Goal: Task Accomplishment & Management: Manage account settings

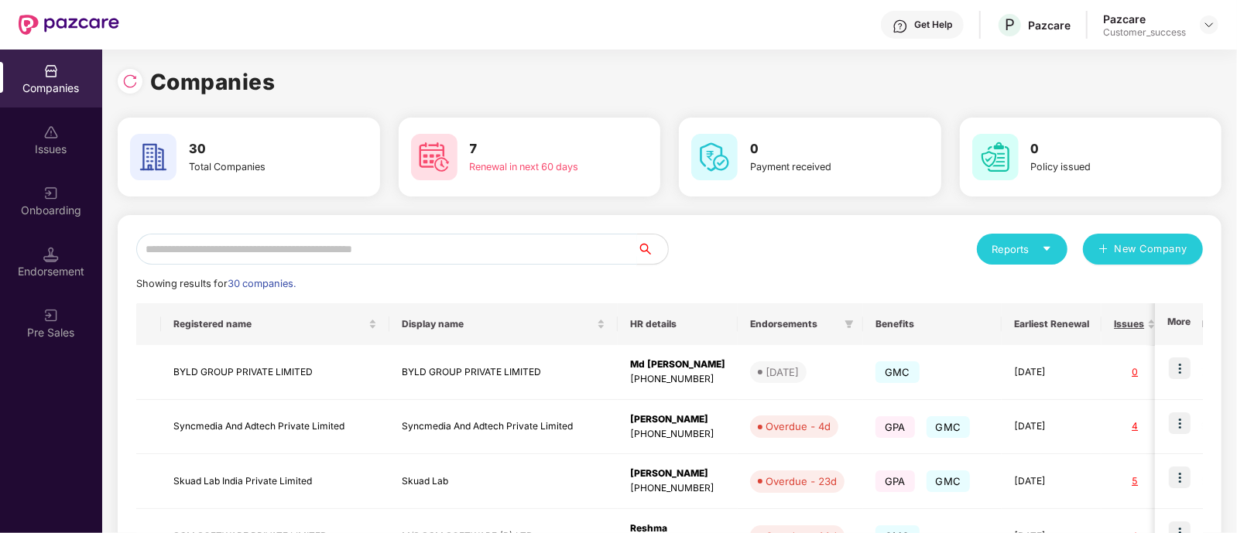
click at [327, 259] on input "text" at bounding box center [386, 249] width 501 height 31
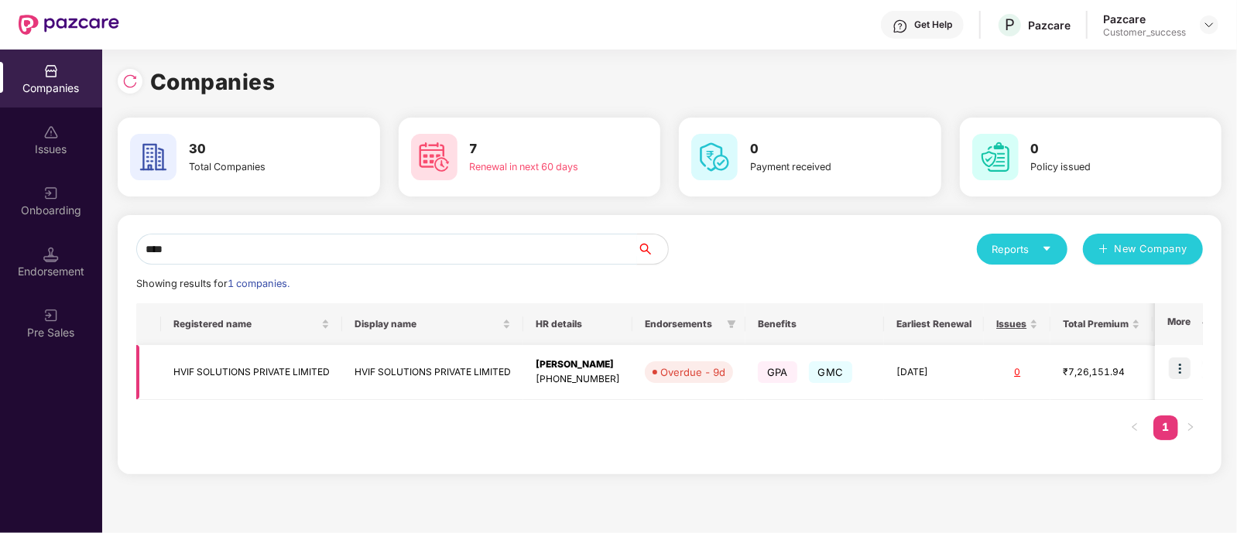
type input "****"
click at [1179, 369] on img at bounding box center [1180, 369] width 22 height 22
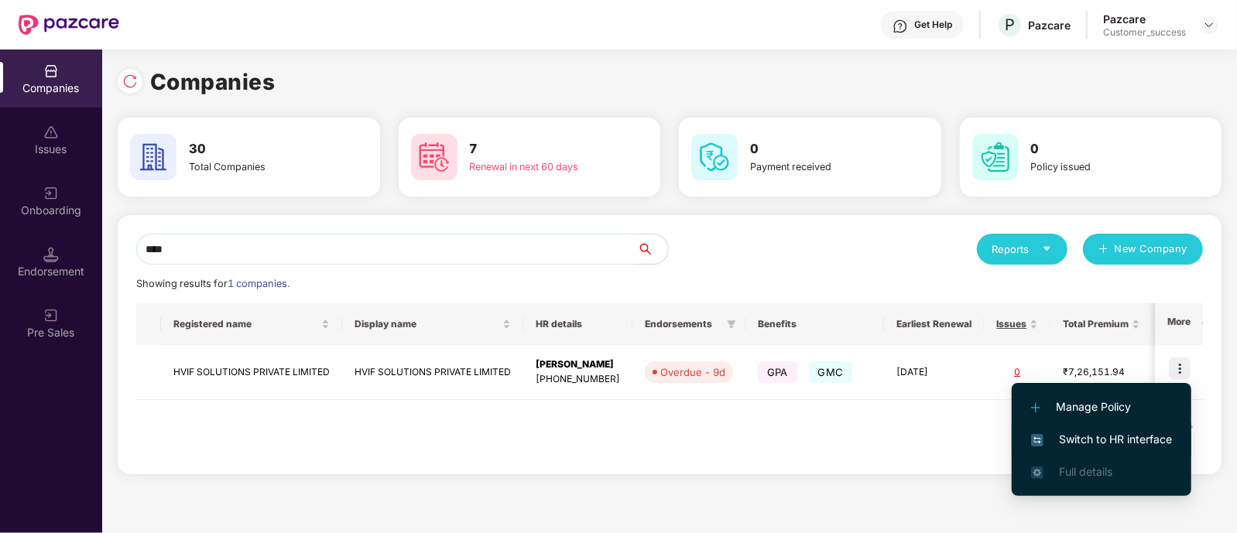
click at [1095, 436] on span "Switch to HR interface" at bounding box center [1101, 439] width 141 height 17
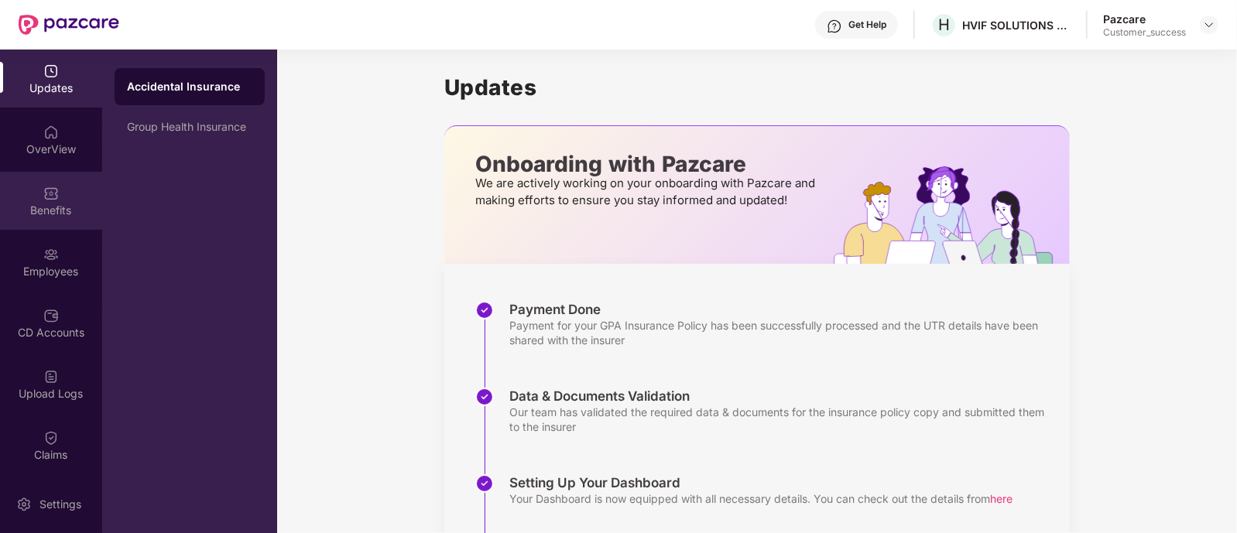
click at [32, 201] on div "Benefits" at bounding box center [51, 201] width 102 height 58
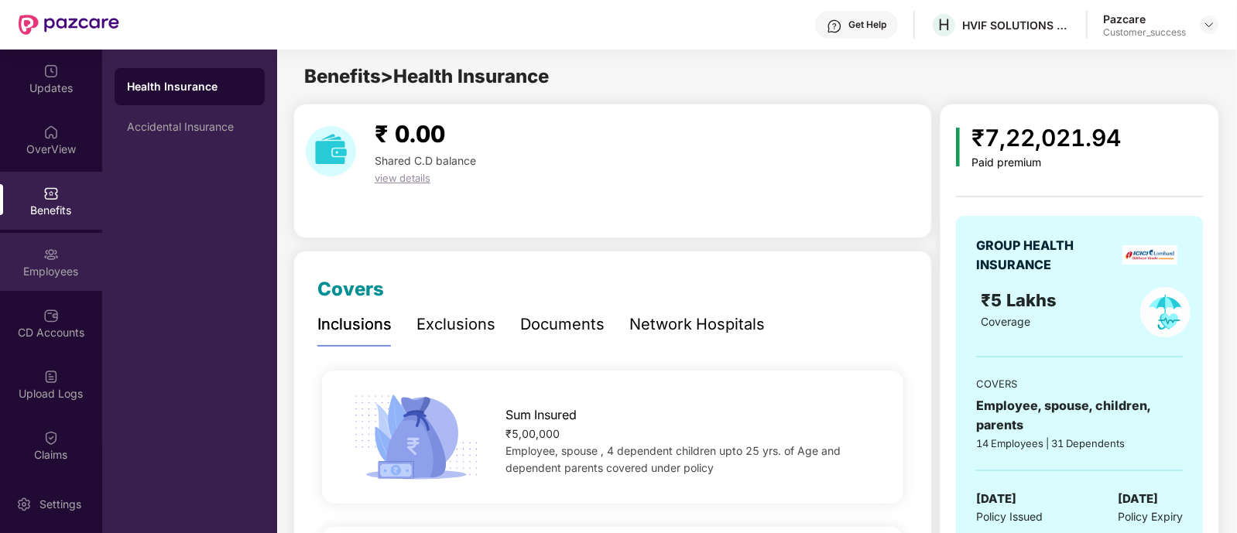
click at [50, 252] on img at bounding box center [50, 254] width 15 height 15
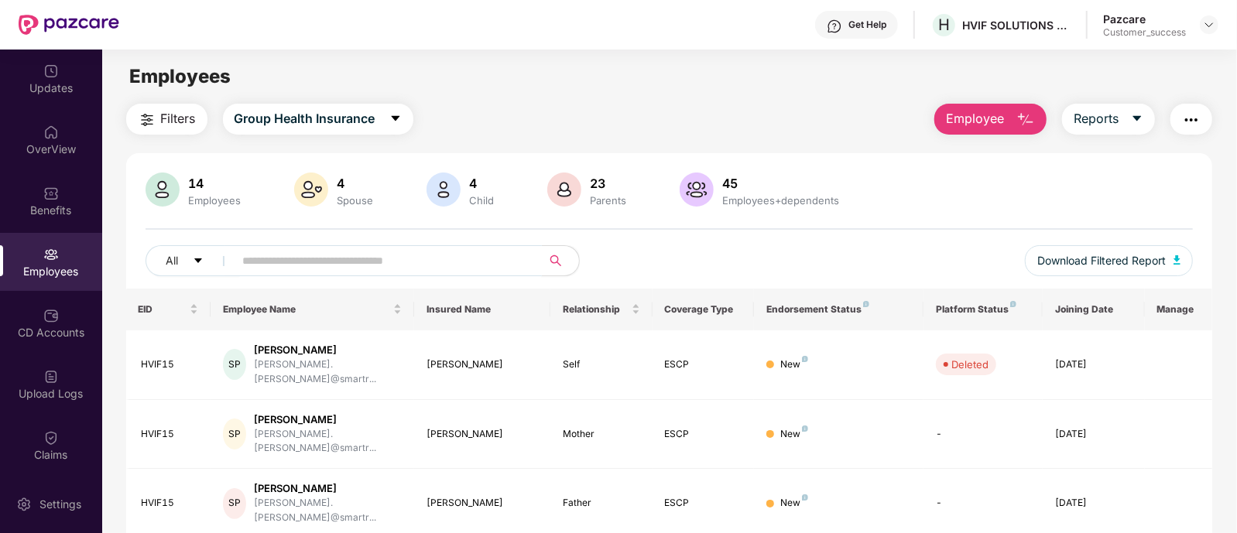
click at [372, 265] on input "text" at bounding box center [382, 260] width 278 height 23
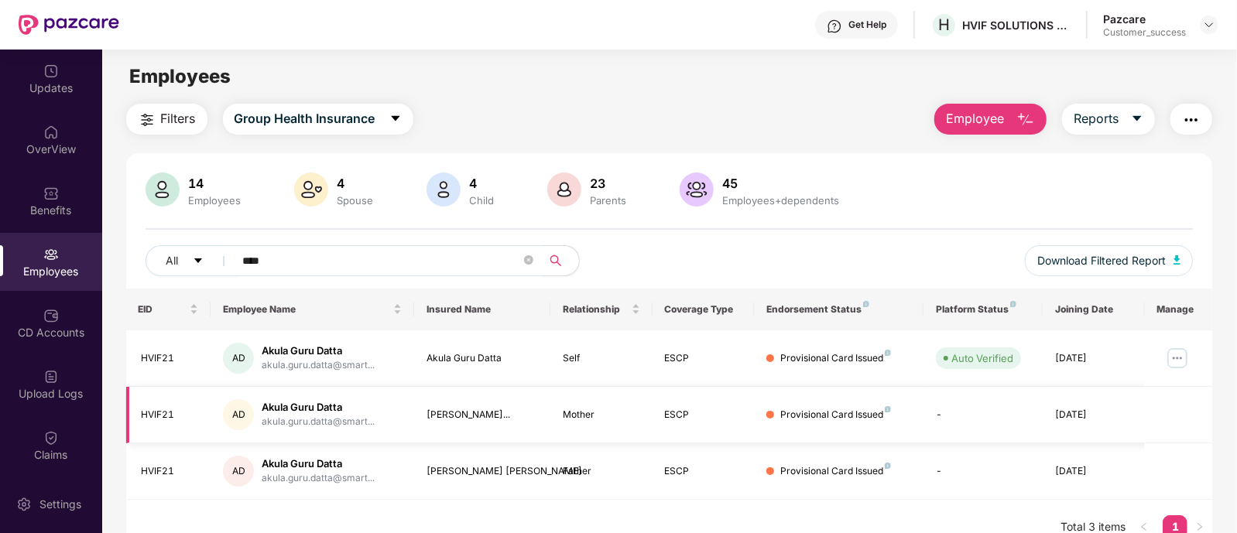
scroll to position [50, 0]
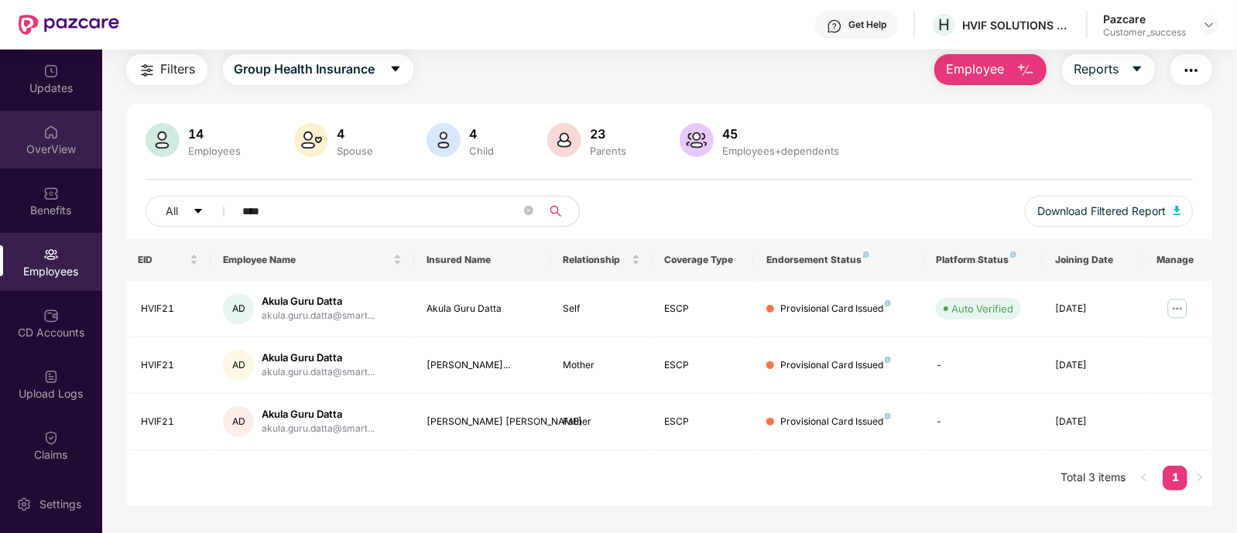
type input "****"
click at [70, 139] on div "OverView" at bounding box center [51, 140] width 102 height 58
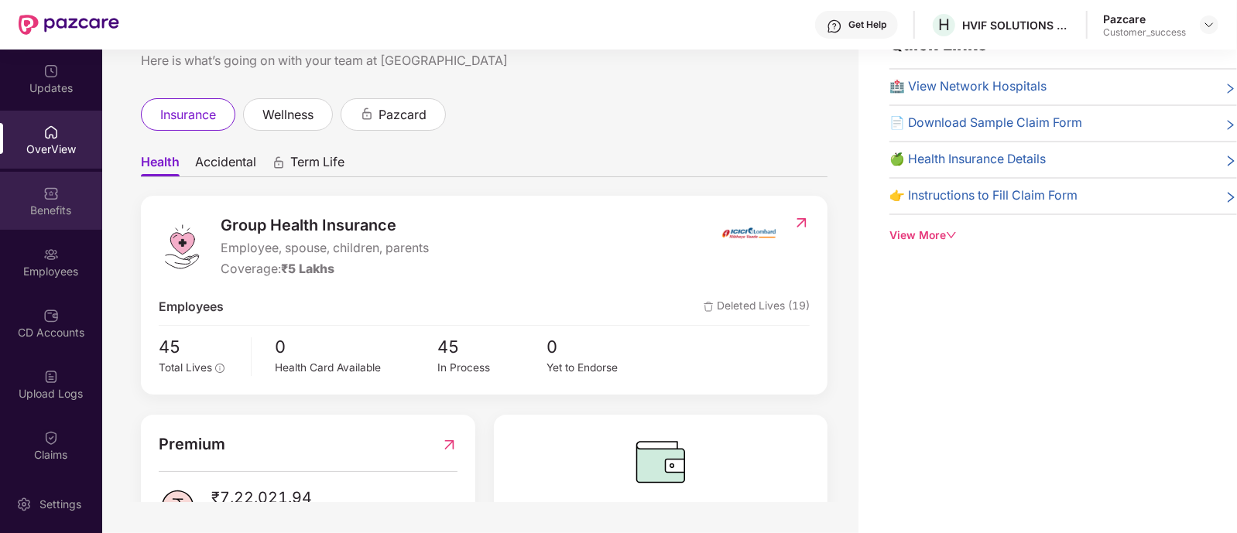
click at [65, 211] on div "Benefits" at bounding box center [51, 210] width 102 height 15
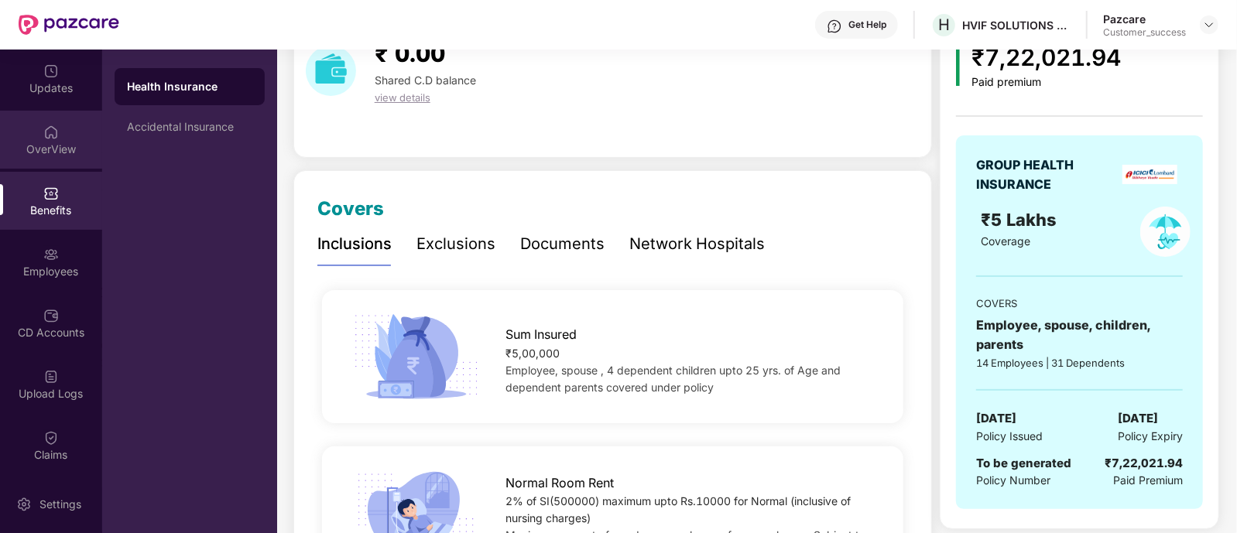
click at [63, 153] on div "OverView" at bounding box center [51, 149] width 102 height 15
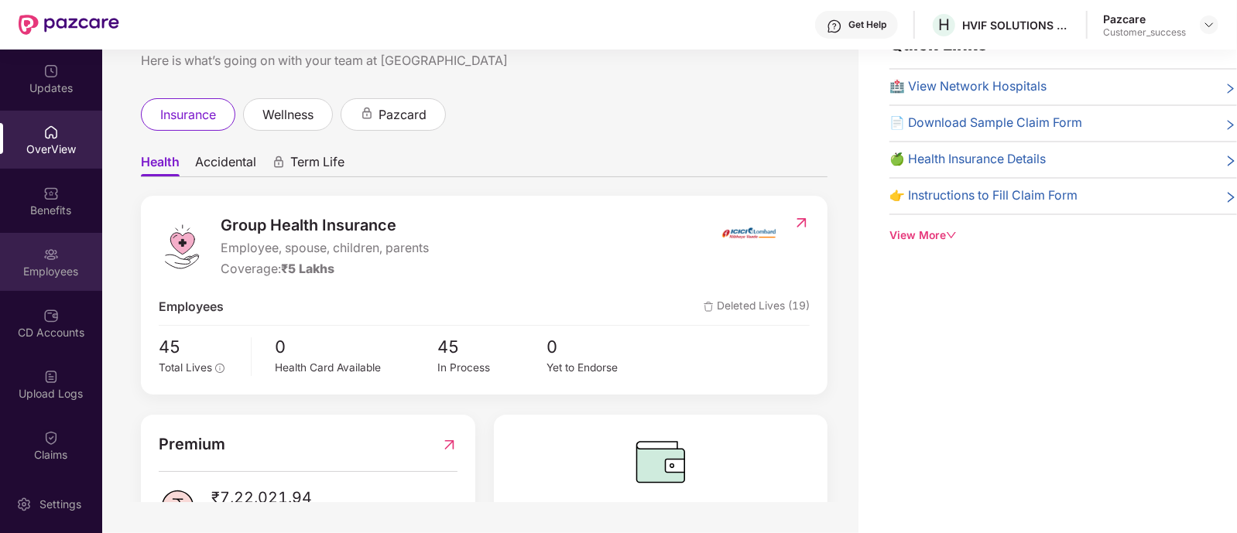
click at [54, 269] on div "Employees" at bounding box center [51, 271] width 102 height 15
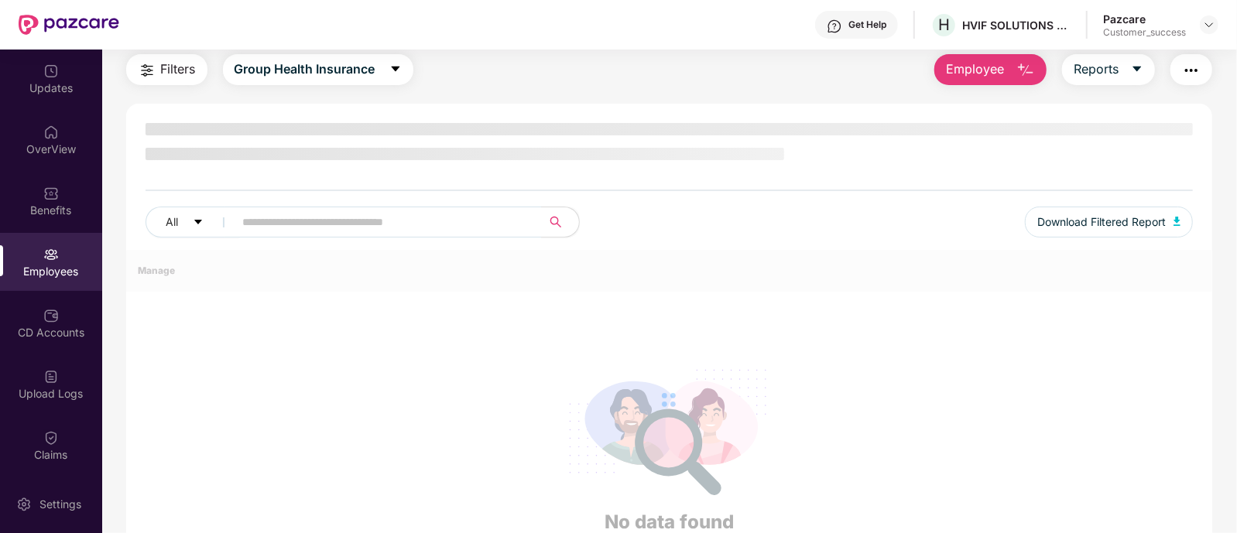
scroll to position [81, 0]
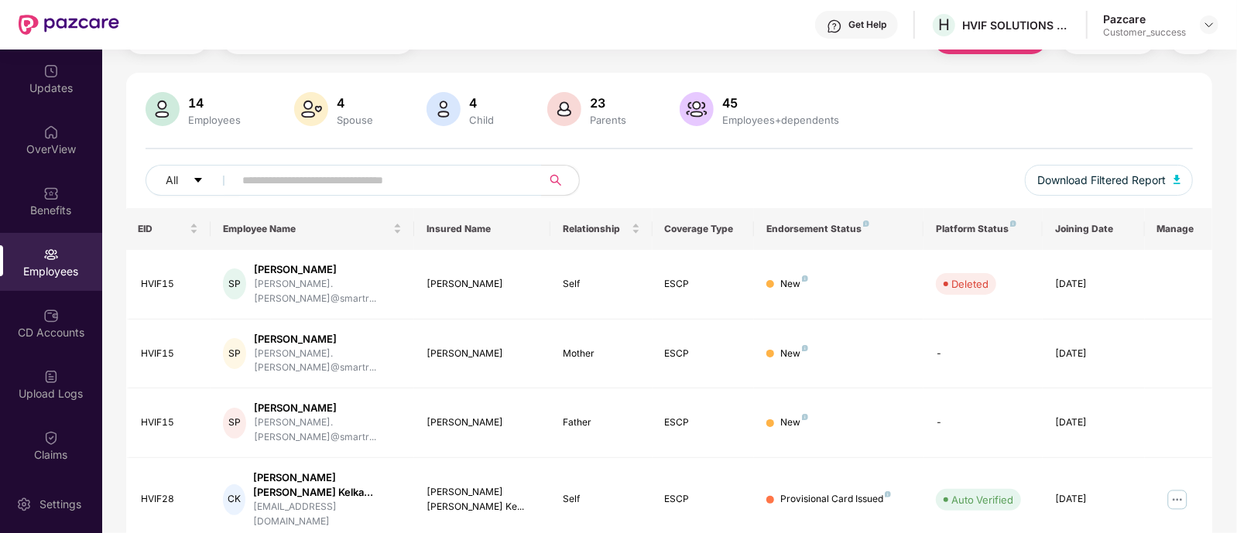
click at [670, 172] on div "All" at bounding box center [408, 180] width 524 height 31
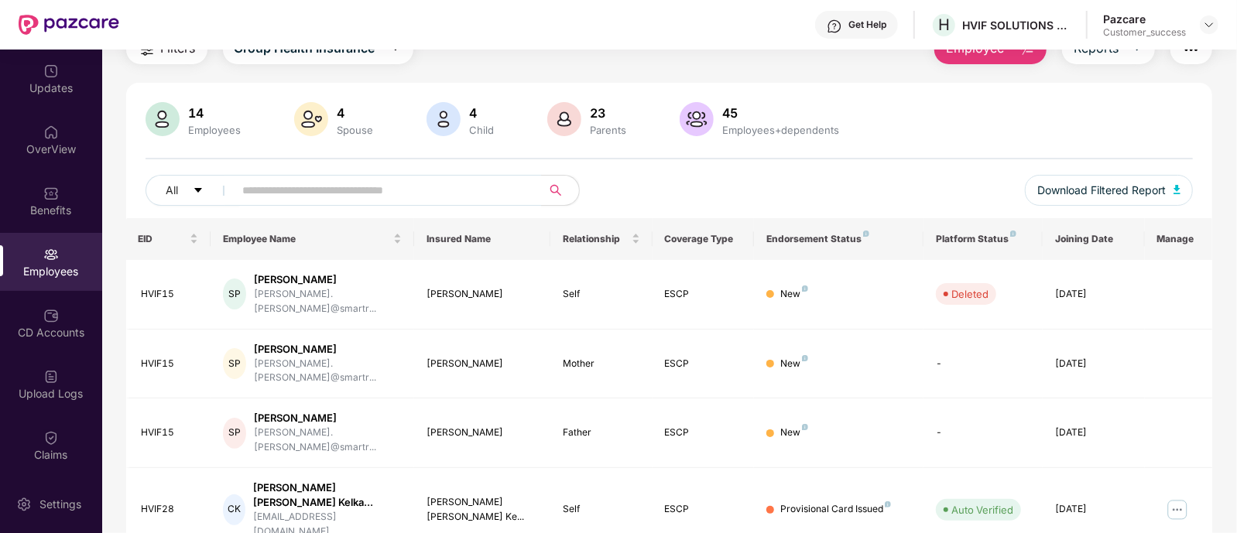
scroll to position [0, 0]
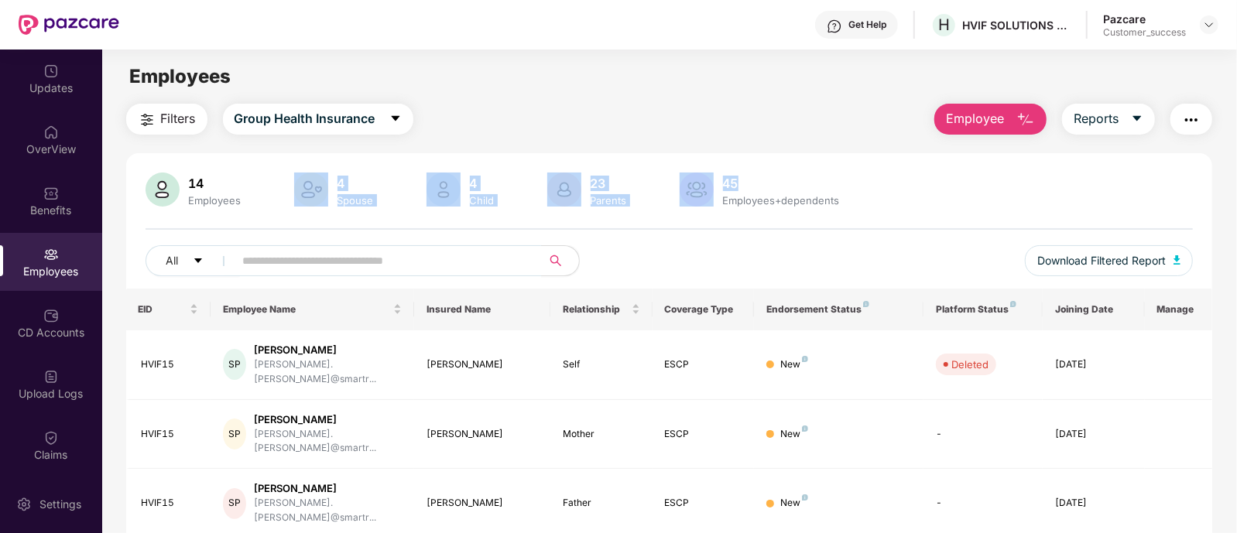
drag, startPoint x: 876, startPoint y: 180, endPoint x: 276, endPoint y: 165, distance: 600.9
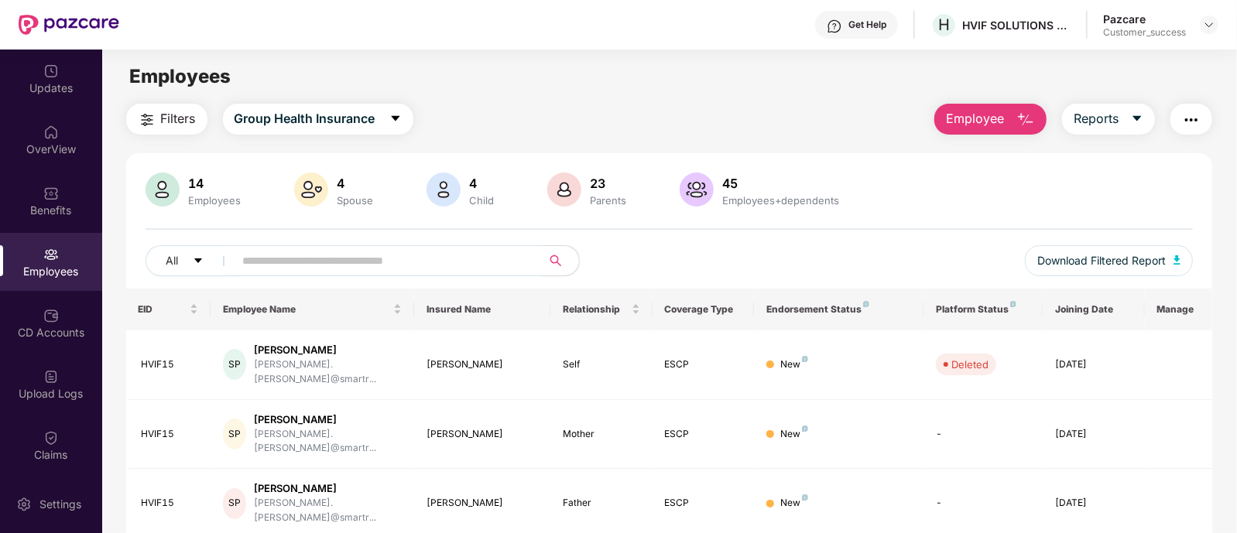
click at [426, 125] on div "Filters Group Health Insurance Employee Reports" at bounding box center [669, 119] width 1087 height 31
click at [371, 119] on span "Group Health Insurance" at bounding box center [305, 118] width 141 height 19
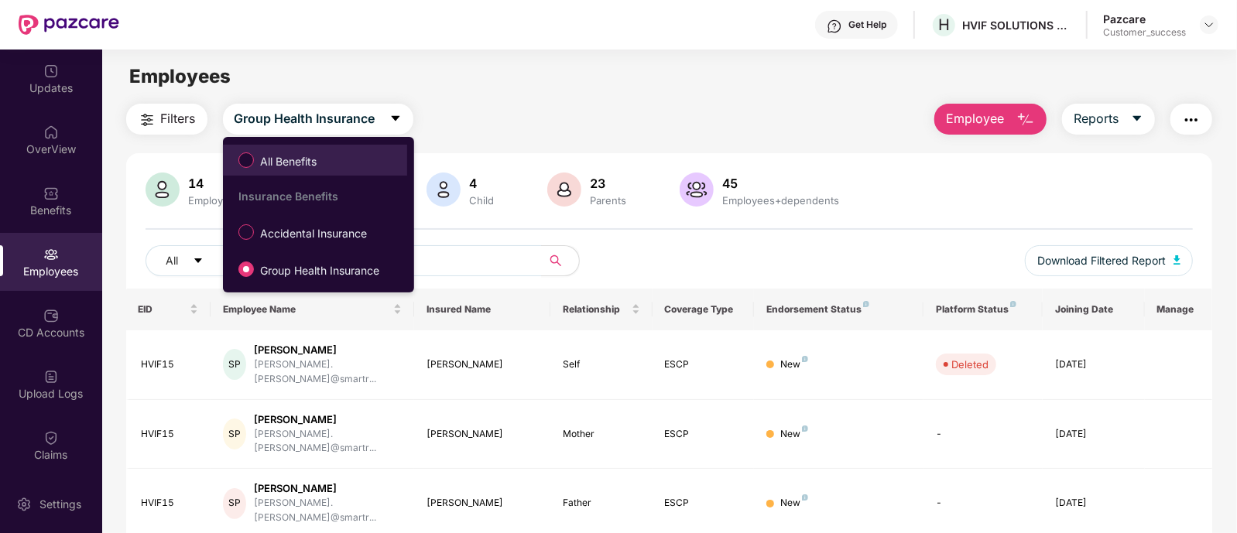
click at [333, 149] on span "All Benefits" at bounding box center [315, 160] width 169 height 26
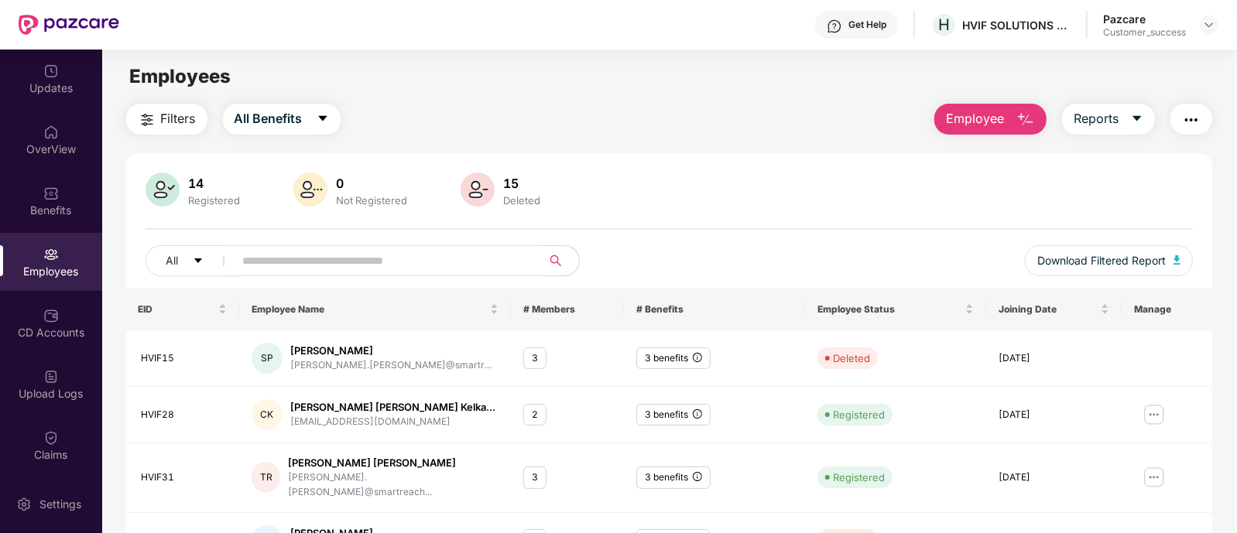
click at [385, 267] on input "text" at bounding box center [382, 260] width 278 height 23
click at [538, 133] on div "Filters All Benefits Employee Reports" at bounding box center [669, 119] width 1087 height 31
click at [283, 123] on span "All Benefits" at bounding box center [269, 118] width 68 height 19
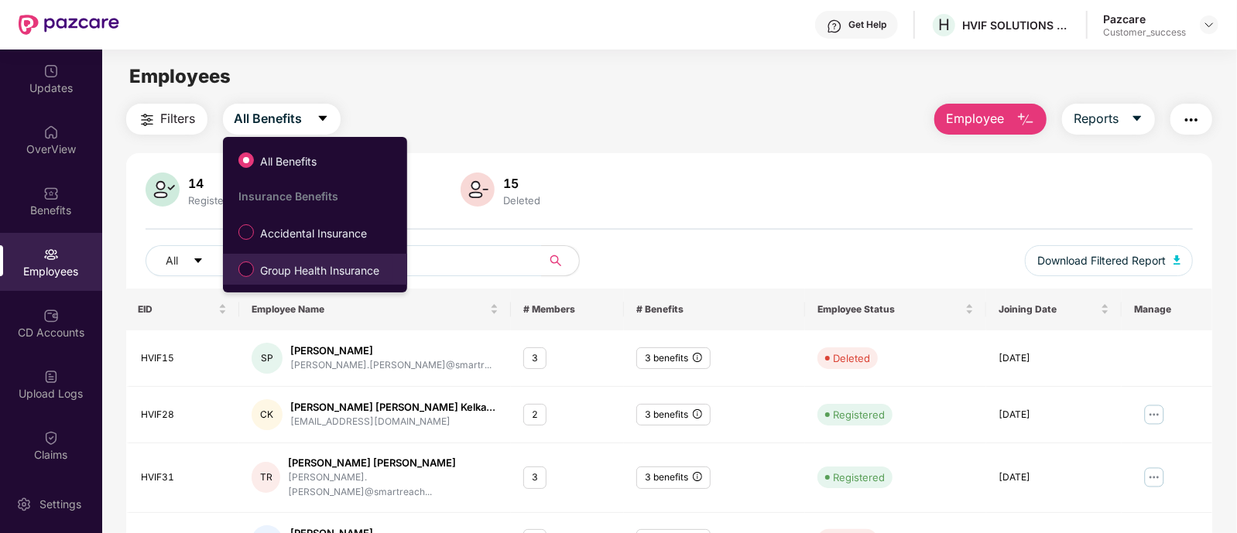
click at [242, 257] on label "Group Health Insurance" at bounding box center [312, 269] width 163 height 26
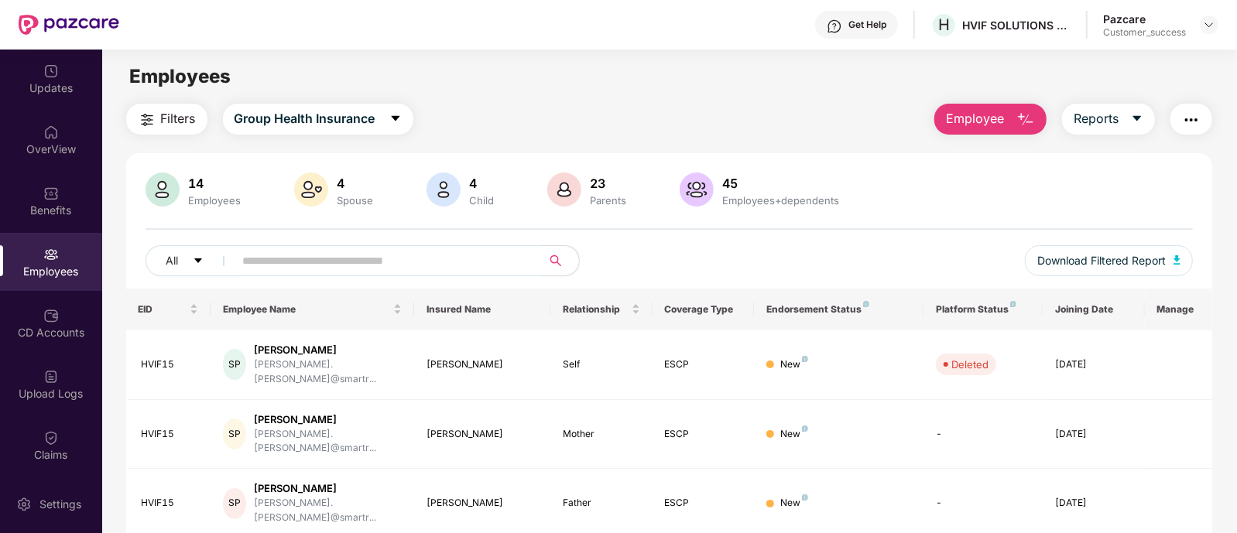
click at [488, 108] on div "Filters Group Health Insurance Employee Reports" at bounding box center [669, 119] width 1087 height 31
drag, startPoint x: 477, startPoint y: 111, endPoint x: 218, endPoint y: 92, distance: 260.1
click at [218, 92] on main "Employees Filters Group Health Insurance Employee Reports 14 Employees 4 Spouse…" at bounding box center [669, 316] width 1134 height 533
click at [263, 86] on div "Employees" at bounding box center [669, 76] width 1134 height 29
drag, startPoint x: 437, startPoint y: 113, endPoint x: 106, endPoint y: 110, distance: 331.4
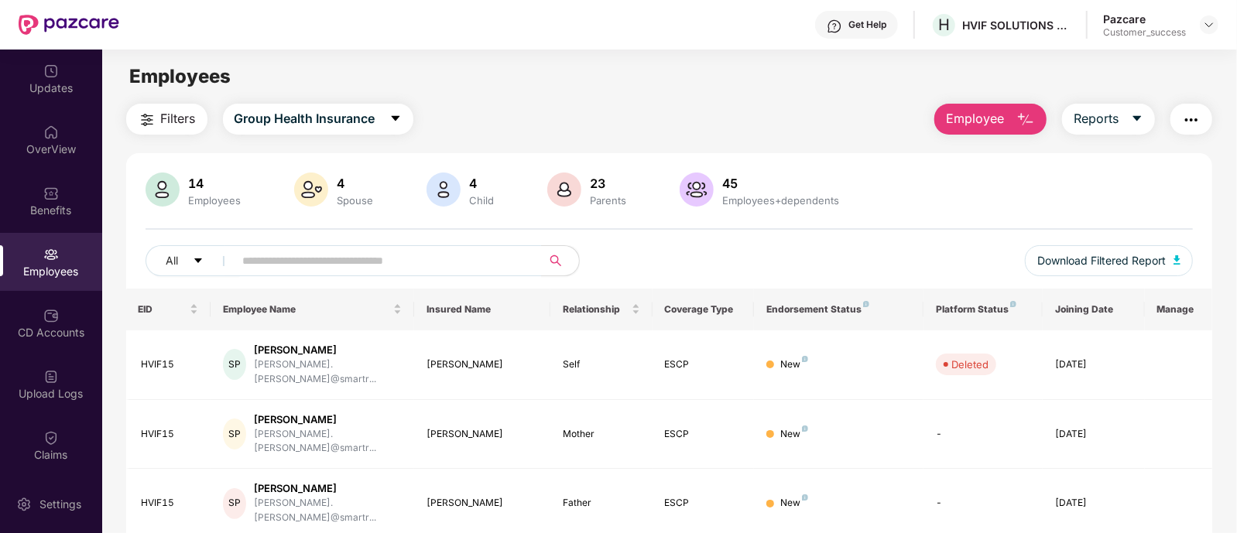
drag, startPoint x: 106, startPoint y: 102, endPoint x: 365, endPoint y: 113, distance: 258.8
click at [485, 114] on div "Filters Group Health Insurance Employee Reports" at bounding box center [669, 119] width 1087 height 31
click at [1204, 19] on img at bounding box center [1209, 25] width 12 height 12
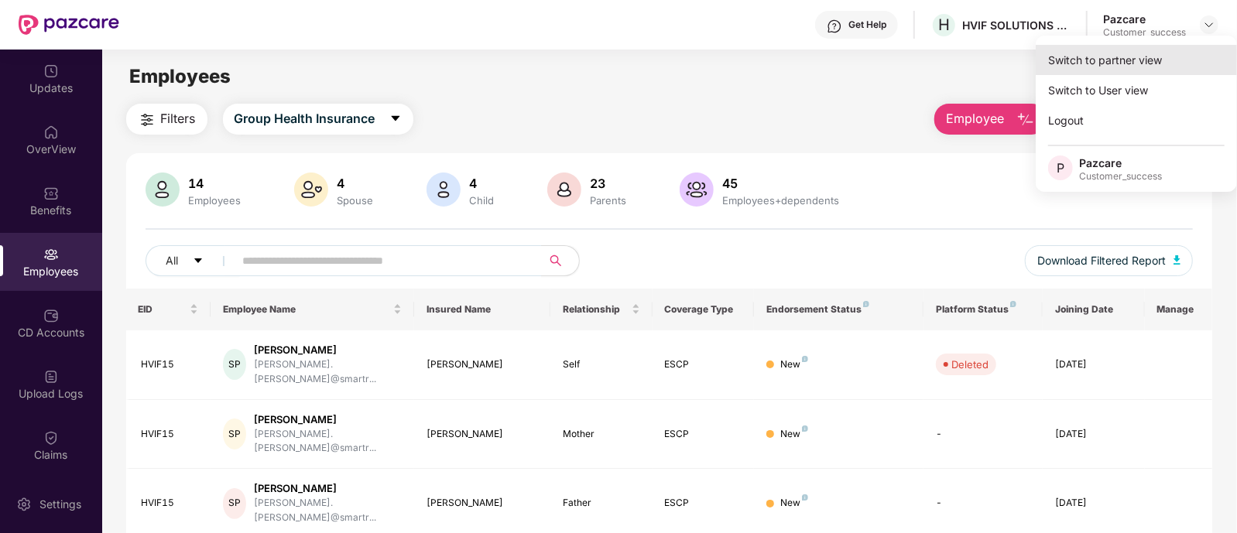
click at [1160, 63] on div "Switch to partner view" at bounding box center [1136, 60] width 201 height 30
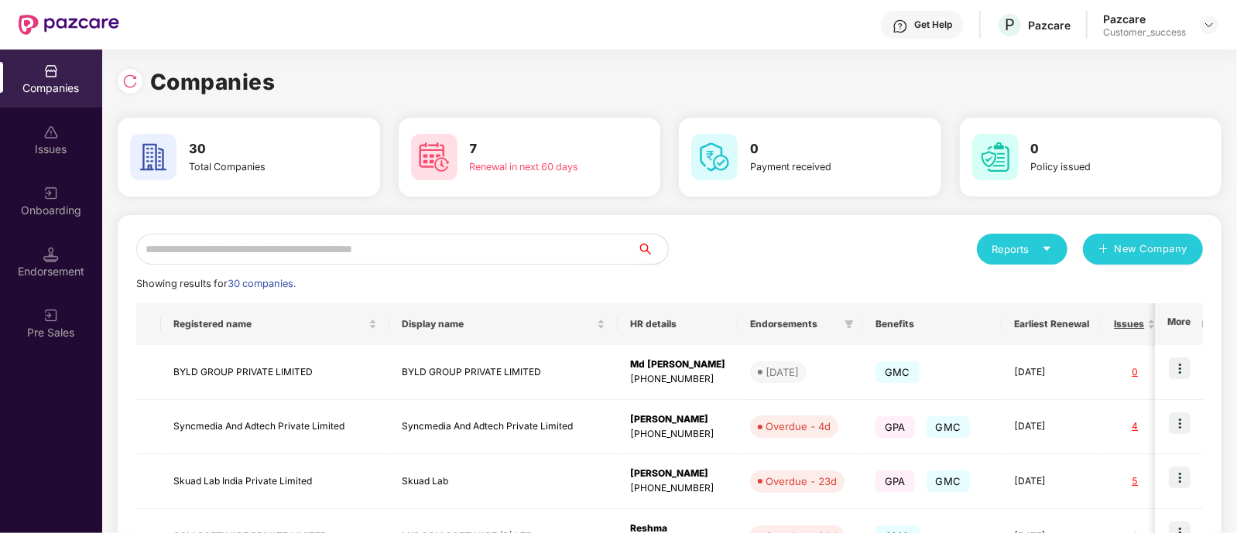
click at [508, 250] on input "text" at bounding box center [386, 249] width 501 height 31
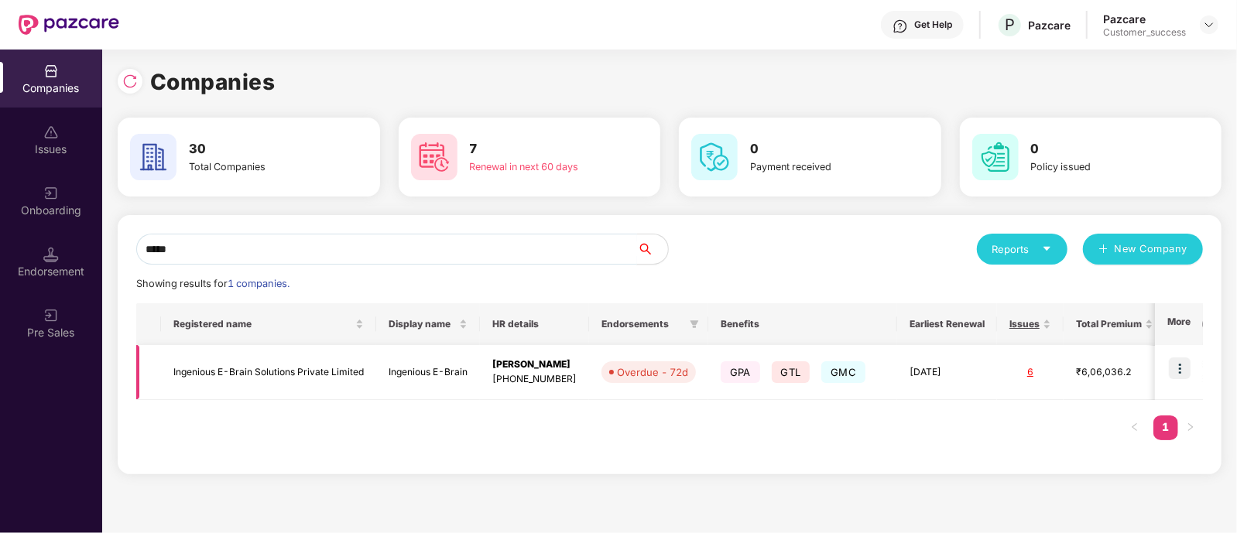
type input "*****"
click at [1184, 373] on img at bounding box center [1180, 369] width 22 height 22
click at [929, 451] on div "Registered name Display name HR details Endorsements Benefits Earliest Renewal …" at bounding box center [669, 379] width 1067 height 153
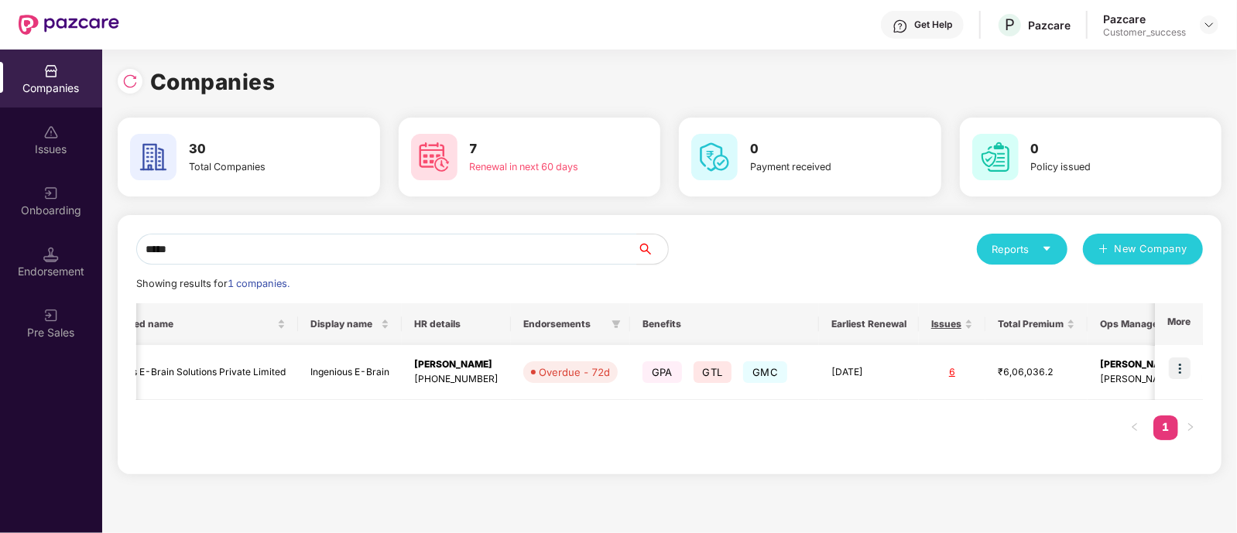
scroll to position [0, 108]
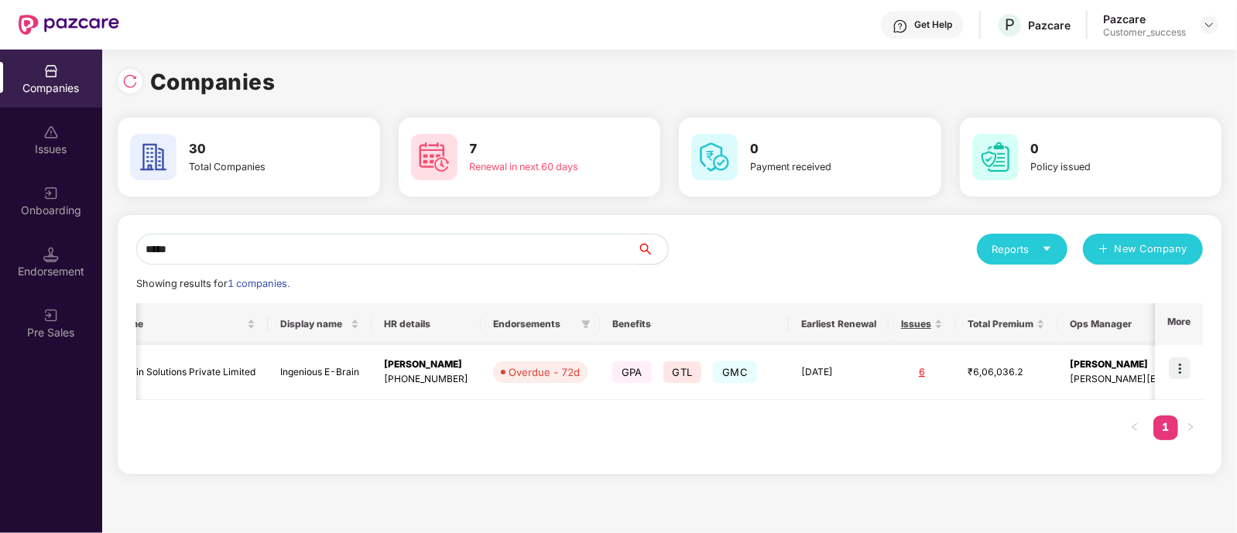
click at [917, 367] on div "6" at bounding box center [922, 372] width 42 height 15
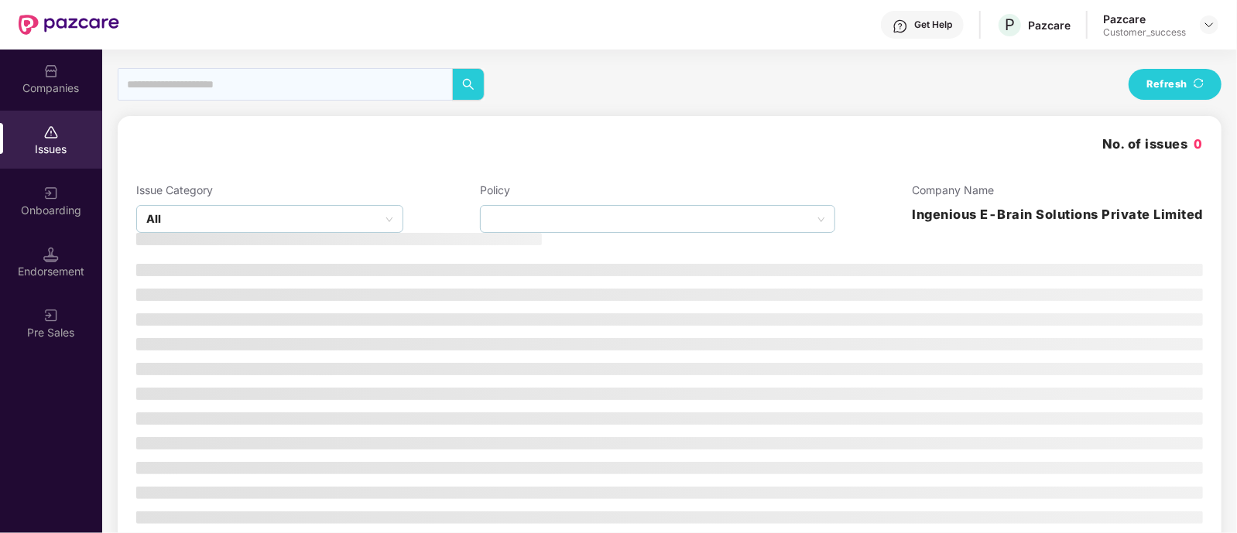
click at [33, 207] on div "Onboarding" at bounding box center [51, 210] width 102 height 15
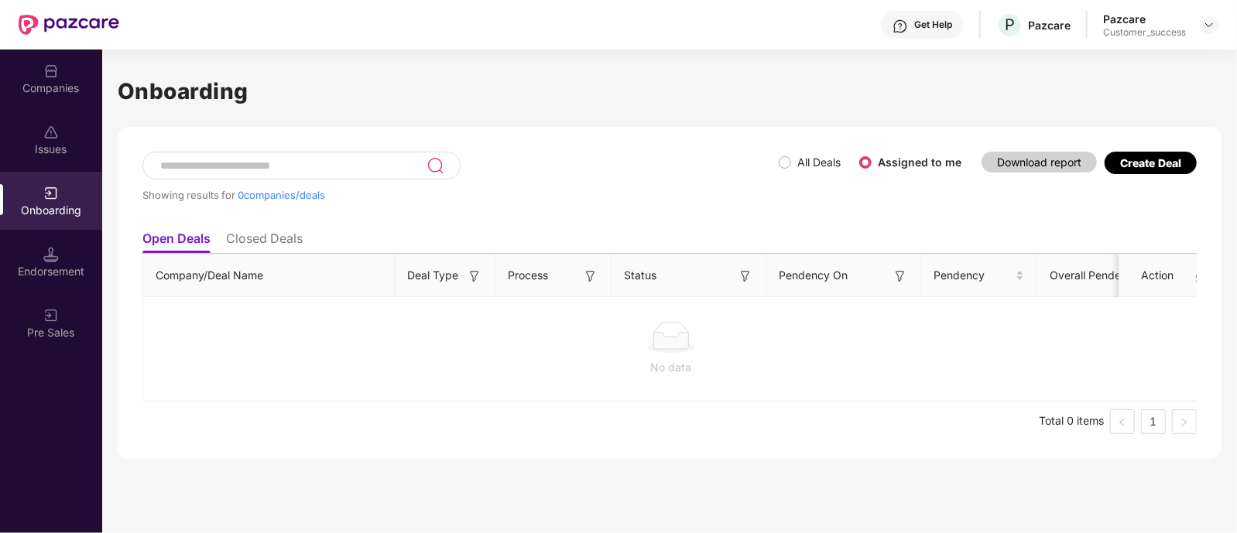
click at [1140, 164] on div "Create Deal" at bounding box center [1150, 162] width 61 height 13
click at [76, 238] on div "Endorsement" at bounding box center [51, 262] width 102 height 58
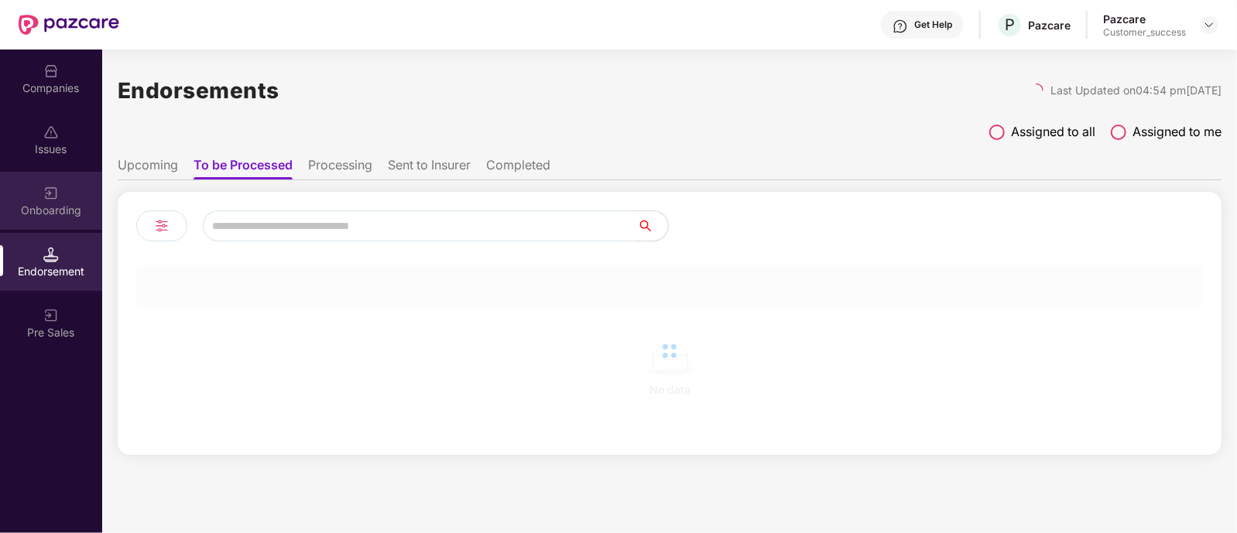
click at [36, 203] on div "Onboarding" at bounding box center [51, 210] width 102 height 15
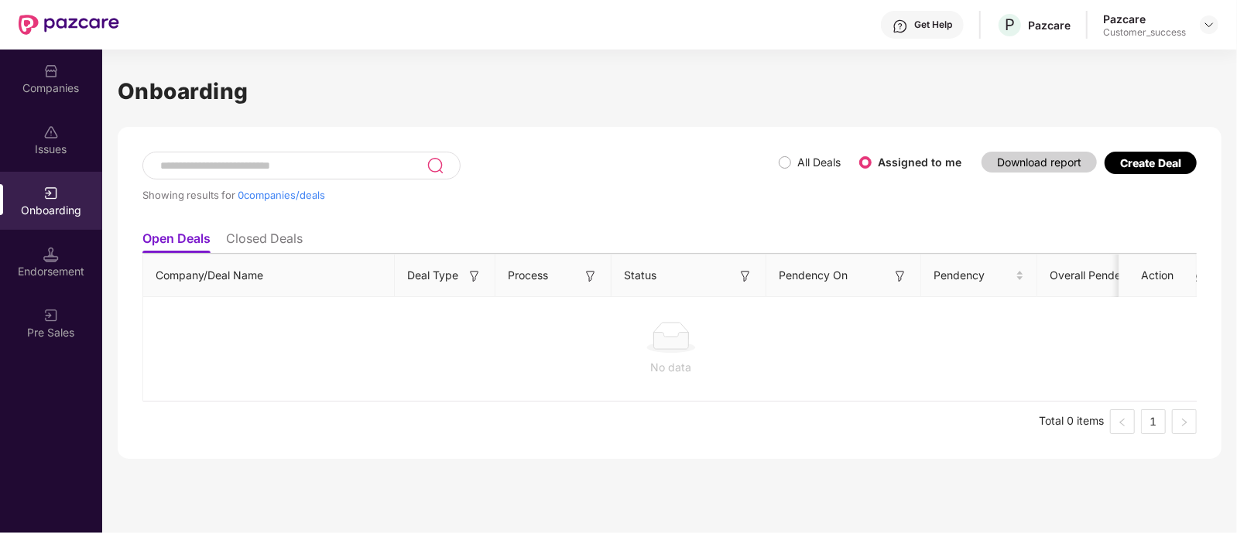
click at [831, 445] on div "Showing results for 0 companies/deals All Deals Assigned to me Download report …" at bounding box center [670, 293] width 1104 height 332
click at [1016, 475] on div "Onboarding Showing results for 0 companies/deals All Deals Assigned to me Downl…" at bounding box center [669, 292] width 1135 height 484
click at [778, 400] on div "Company/Deal Name Deal Type Process Status Pendency On Pendency Overall Pendenc…" at bounding box center [669, 344] width 1054 height 180
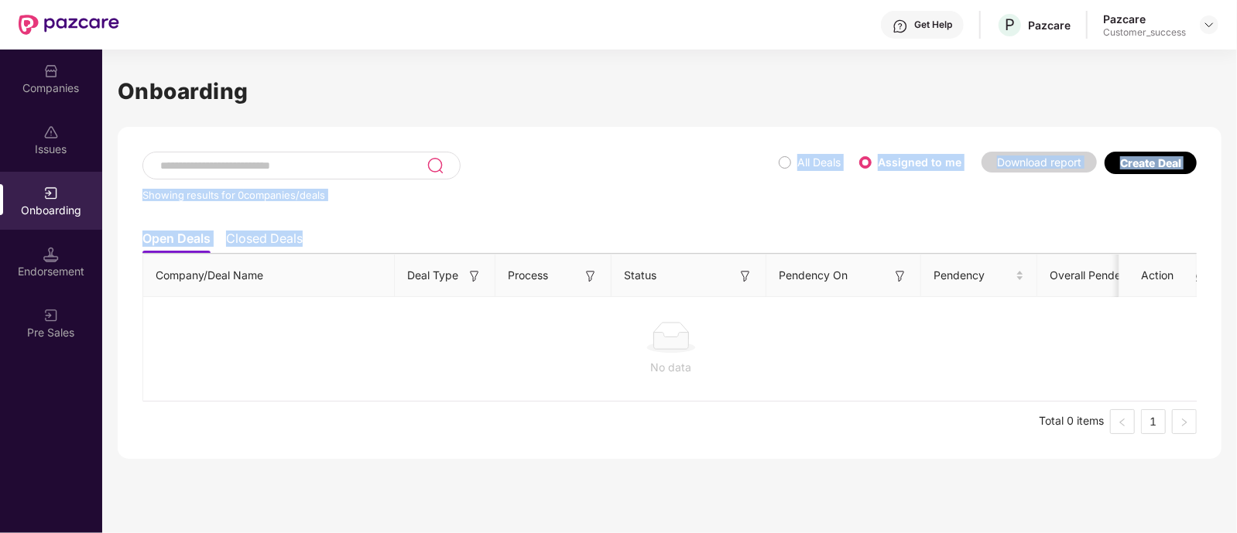
drag, startPoint x: 333, startPoint y: 249, endPoint x: 139, endPoint y: 206, distance: 198.3
click at [139, 206] on div "Showing results for 0 companies/deals All Deals Assigned to me Download report …" at bounding box center [670, 293] width 1104 height 332
drag, startPoint x: 137, startPoint y: 225, endPoint x: 112, endPoint y: 197, distance: 37.3
click at [112, 197] on div "Onboarding Showing results for 0 companies/deals All Deals Assigned to me Downl…" at bounding box center [669, 292] width 1135 height 484
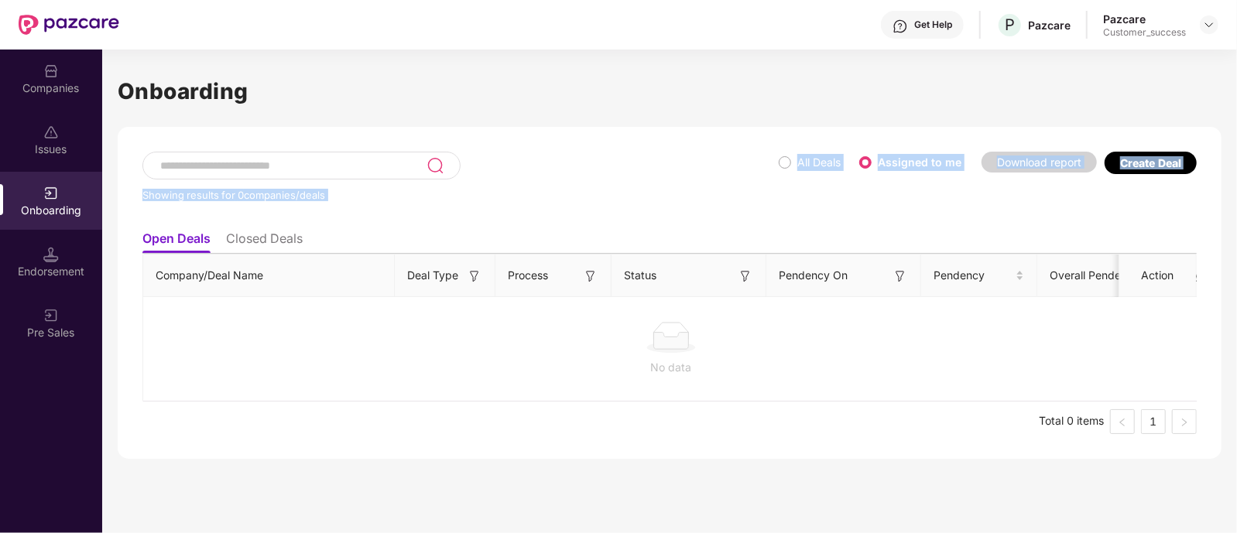
click at [120, 225] on div "Showing results for 0 companies/deals All Deals Assigned to me Download report …" at bounding box center [670, 293] width 1104 height 332
drag, startPoint x: 120, startPoint y: 225, endPoint x: 117, endPoint y: 200, distance: 25.0
click at [118, 200] on div "Showing results for 0 companies/deals All Deals Assigned to me Download report …" at bounding box center [670, 293] width 1104 height 332
click at [379, 189] on div "Showing results for 0 companies/deals" at bounding box center [460, 195] width 636 height 12
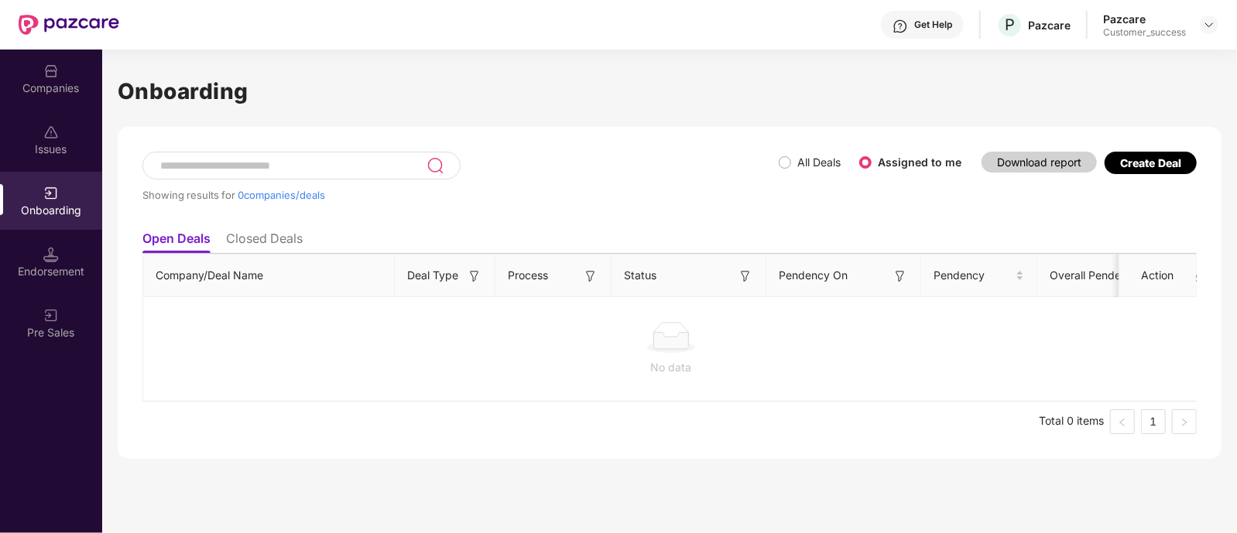
click at [1151, 166] on div "Create Deal" at bounding box center [1150, 162] width 61 height 13
click at [1035, 203] on div "Showing results for 0 companies/deals All Deals Assigned to me Download report …" at bounding box center [669, 187] width 1054 height 71
click at [266, 228] on ul "Open Deals Closed Deals" at bounding box center [669, 238] width 1054 height 31
click at [266, 231] on li "Closed Deals" at bounding box center [264, 242] width 77 height 22
click at [570, 428] on ul "Total 0 items 1" at bounding box center [669, 422] width 1054 height 25
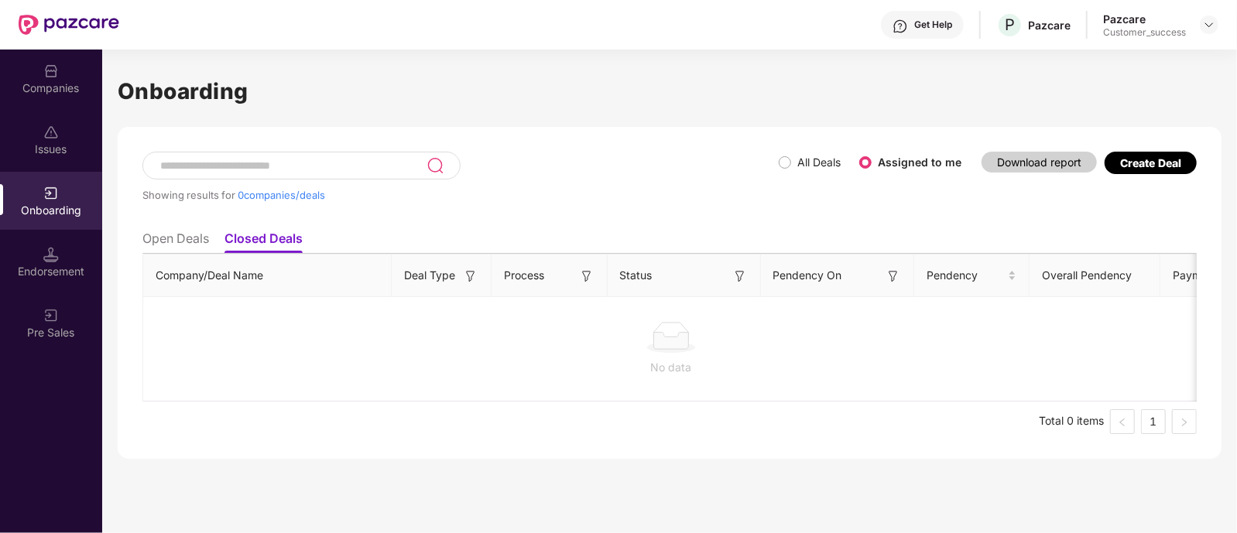
scroll to position [0, 1]
